Goal: Use online tool/utility: Utilize a website feature to perform a specific function

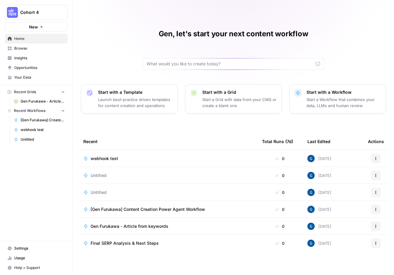
click at [24, 46] on span "Browse" at bounding box center [39, 48] width 51 height 5
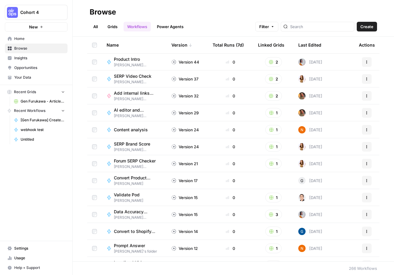
click at [30, 63] on link "Insights" at bounding box center [36, 58] width 63 height 10
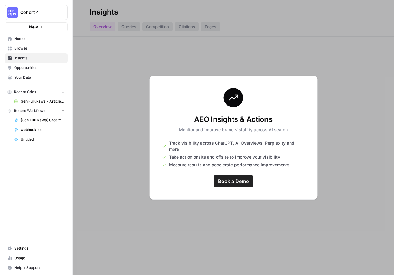
click at [30, 71] on link "Opportunities" at bounding box center [36, 68] width 63 height 10
click at [28, 50] on span "Browse" at bounding box center [39, 48] width 51 height 5
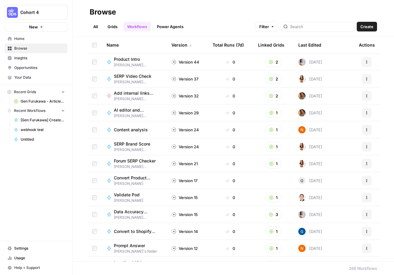
click at [97, 26] on link "All" at bounding box center [96, 27] width 12 height 10
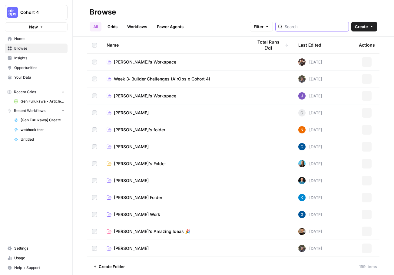
click at [311, 25] on input "search" at bounding box center [314, 27] width 61 height 6
type input "gen furukawa"
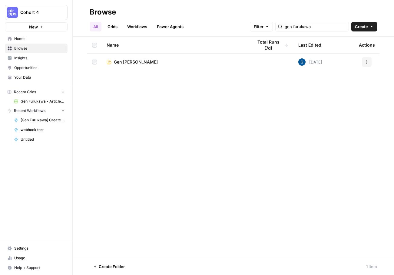
click at [134, 66] on td "Gen [PERSON_NAME]" at bounding box center [175, 62] width 146 height 17
click at [134, 64] on span "Gen [PERSON_NAME]" at bounding box center [136, 62] width 44 height 6
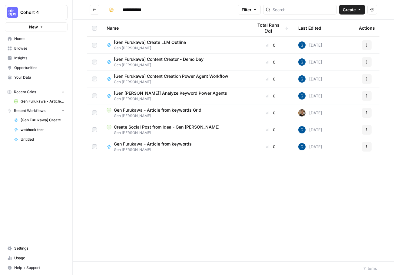
click at [158, 41] on span "[Gen Furukawa] Create LLM Outline" at bounding box center [150, 42] width 72 height 6
click at [164, 111] on span "Gen Furukawa - Article from keywords Grid" at bounding box center [157, 110] width 87 height 6
click at [164, 144] on span "Gen Furukawa - Article from keywords" at bounding box center [153, 144] width 78 height 6
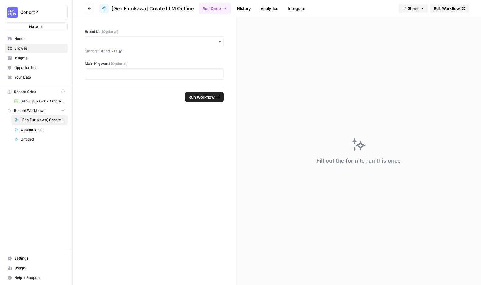
click at [393, 10] on span "Edit Workflow" at bounding box center [447, 8] width 26 height 6
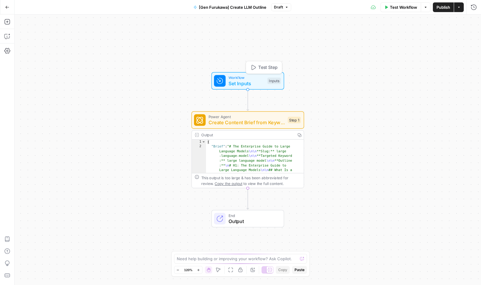
click at [253, 84] on span "Set Inputs" at bounding box center [246, 83] width 36 height 7
click at [393, 48] on Kit "Brand Kit (Optional)" at bounding box center [423, 49] width 97 height 6
click at [393, 45] on div at bounding box center [423, 48] width 104 height 11
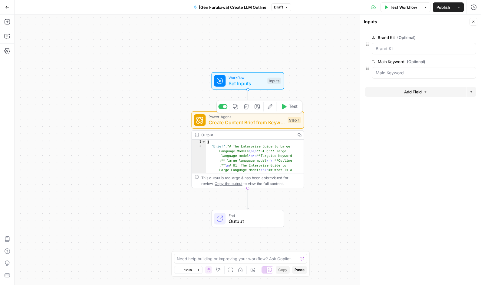
click at [247, 124] on span "Create Content Brief from Keyword - Fork" at bounding box center [246, 122] width 76 height 7
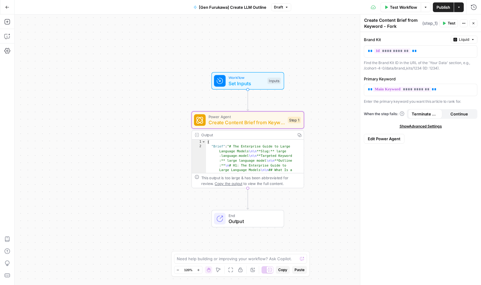
click at [384, 134] on button "Edit Power Agent" at bounding box center [384, 139] width 41 height 10
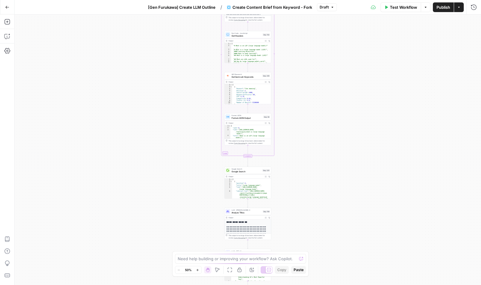
click at [334, 90] on div "Workflow Set Inputs Inputs Google Search Perform Google Search Step 51 Output E…" at bounding box center [248, 150] width 466 height 271
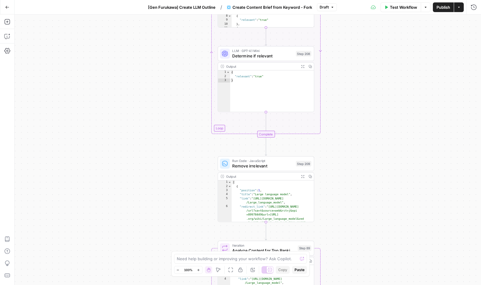
drag, startPoint x: 382, startPoint y: 198, endPoint x: 355, endPoint y: 30, distance: 170.4
click at [355, 30] on div "Workflow Set Inputs Inputs Google Search Perform Google Search Step 51 Output E…" at bounding box center [248, 150] width 466 height 271
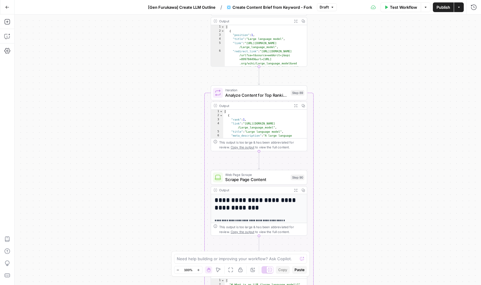
drag, startPoint x: 347, startPoint y: 162, endPoint x: 340, endPoint y: 9, distance: 152.9
click at [340, 9] on div "Go Back [Gen Furukawa] Create LLM Outline / Create Content Brief from Keyword -…" at bounding box center [240, 142] width 481 height 285
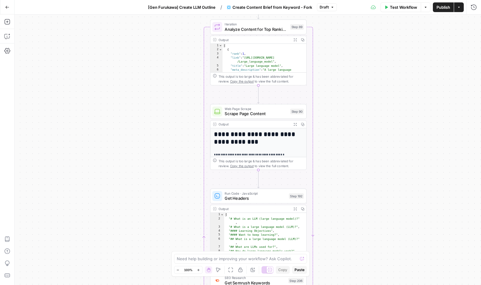
drag, startPoint x: 349, startPoint y: 110, endPoint x: 349, endPoint y: 66, distance: 43.6
click at [349, 66] on div "Workflow Set Inputs Inputs Google Search Perform Google Search Step 51 Output E…" at bounding box center [248, 150] width 466 height 271
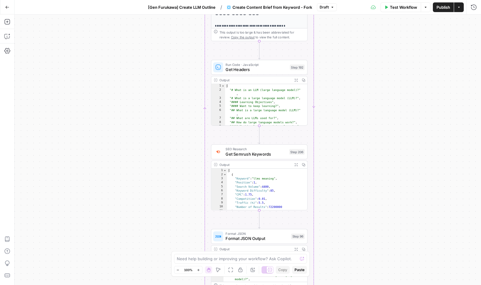
drag, startPoint x: 357, startPoint y: 213, endPoint x: 358, endPoint y: 84, distance: 128.6
click at [358, 84] on div "Workflow Set Inputs Inputs Google Search Perform Google Search Step 51 Output E…" at bounding box center [248, 150] width 466 height 271
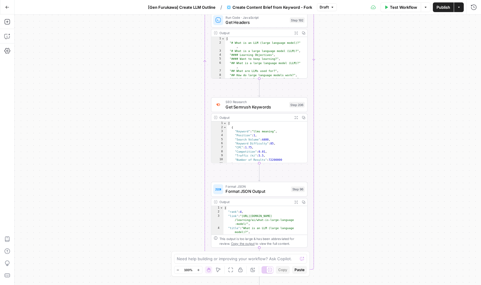
drag, startPoint x: 359, startPoint y: 207, endPoint x: 359, endPoint y: 160, distance: 46.9
click at [359, 160] on div "Workflow Set Inputs Inputs Google Search Perform Google Search Step 51 Output E…" at bounding box center [248, 150] width 466 height 271
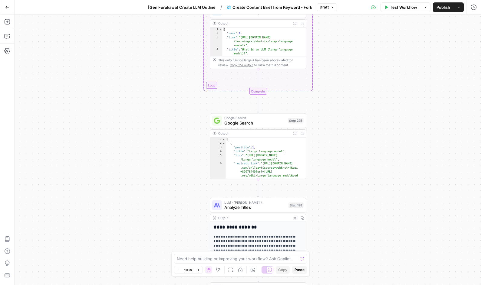
drag, startPoint x: 359, startPoint y: 231, endPoint x: 358, endPoint y: 51, distance: 179.4
click at [358, 51] on div "Workflow Set Inputs Inputs Google Search Perform Google Search Step 51 Output E…" at bounding box center [248, 150] width 466 height 271
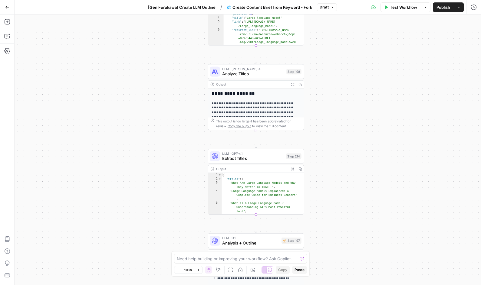
drag, startPoint x: 350, startPoint y: 174, endPoint x: 350, endPoint y: 30, distance: 143.4
click at [350, 30] on div "Workflow Set Inputs Inputs Google Search Perform Google Search Step 51 Output E…" at bounding box center [248, 150] width 466 height 271
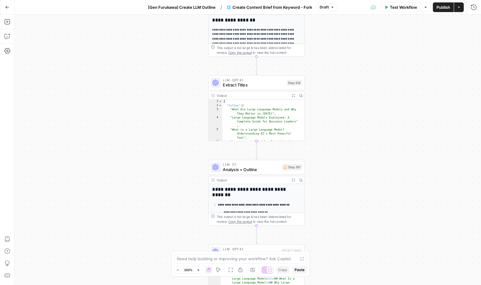
drag, startPoint x: 349, startPoint y: 195, endPoint x: 348, endPoint y: 133, distance: 62.0
click at [348, 133] on div "Workflow Set Inputs Inputs Google Search Perform Google Search Step 51 Output E…" at bounding box center [248, 150] width 466 height 271
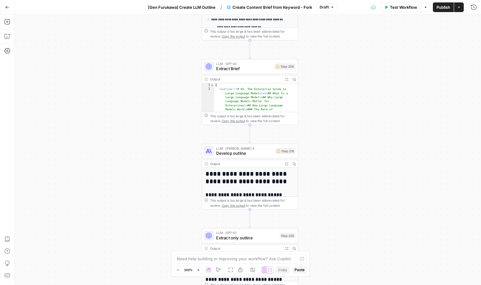
drag, startPoint x: 351, startPoint y: 184, endPoint x: 345, endPoint y: -11, distance: 194.6
click at [345, 0] on html "Cohort 4 New Home Browse Insights Opportunities Your Data Recent Grids Gen Furu…" at bounding box center [240, 142] width 481 height 285
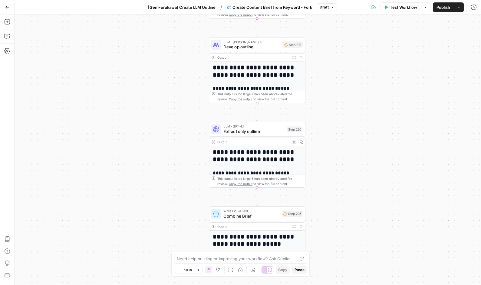
drag, startPoint x: 352, startPoint y: 178, endPoint x: 359, endPoint y: 70, distance: 108.6
click at [359, 70] on div "Workflow Set Inputs Inputs Google Search Perform Google Search Step 51 Output E…" at bounding box center [248, 150] width 466 height 271
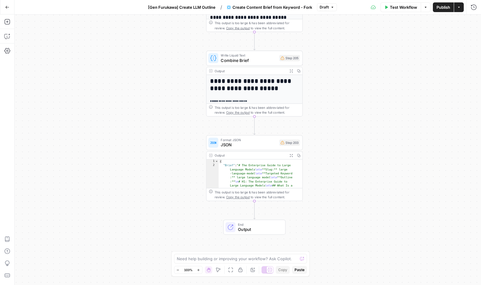
drag, startPoint x: 350, startPoint y: 178, endPoint x: 346, endPoint y: 35, distance: 143.5
click at [346, 35] on div "Workflow Set Inputs Inputs Google Search Perform Google Search Step 51 Output E…" at bounding box center [248, 150] width 466 height 271
